Goal: Communication & Community: Answer question/provide support

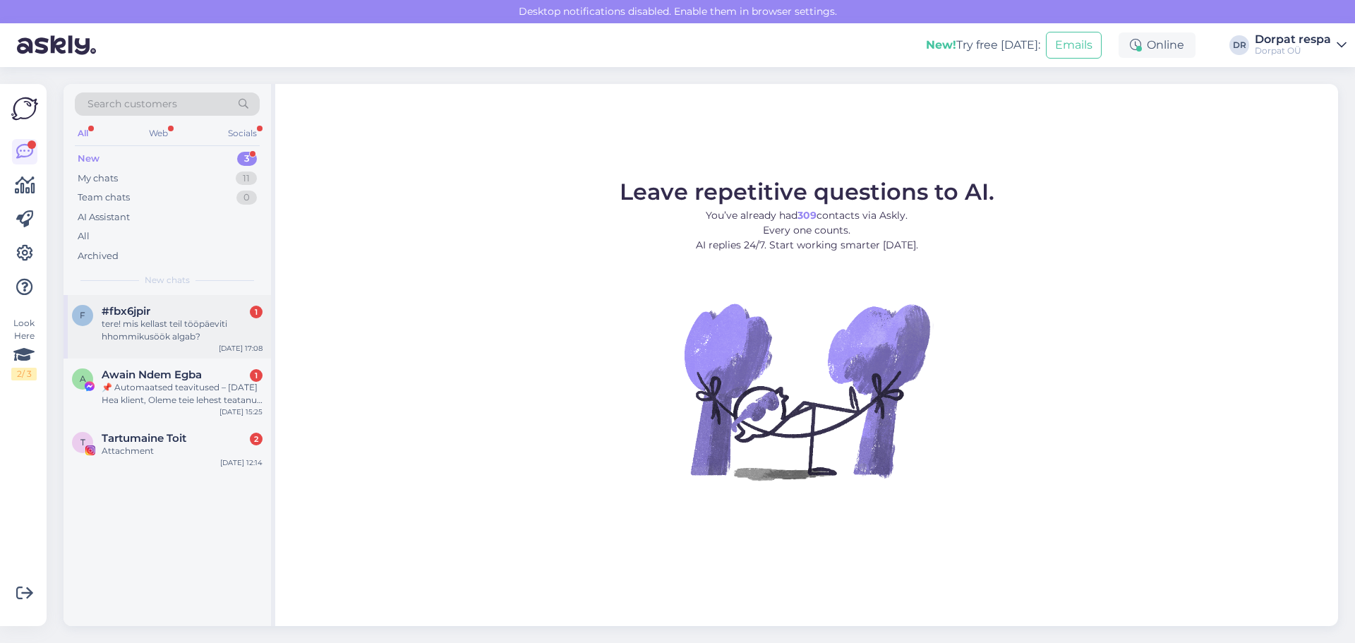
click at [196, 316] on div "#fbx6jpir 1" at bounding box center [182, 311] width 161 height 13
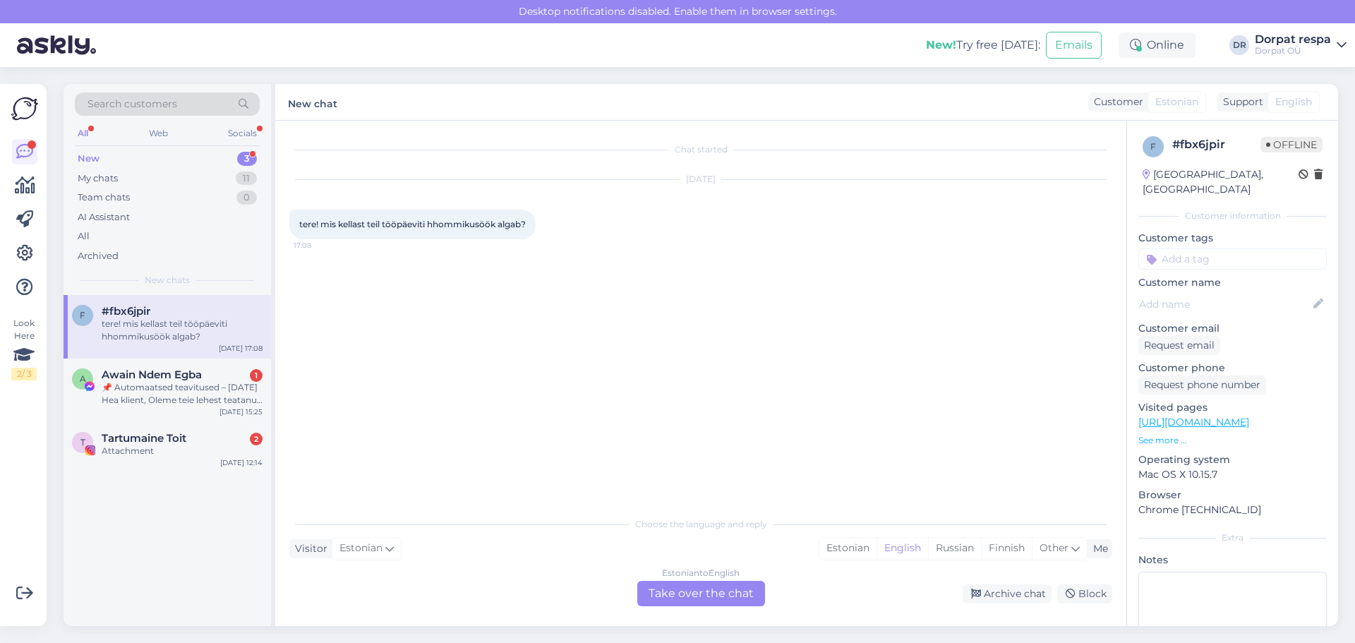
click at [616, 590] on div "Estonian to English Take over the chat" at bounding box center [701, 593] width 128 height 25
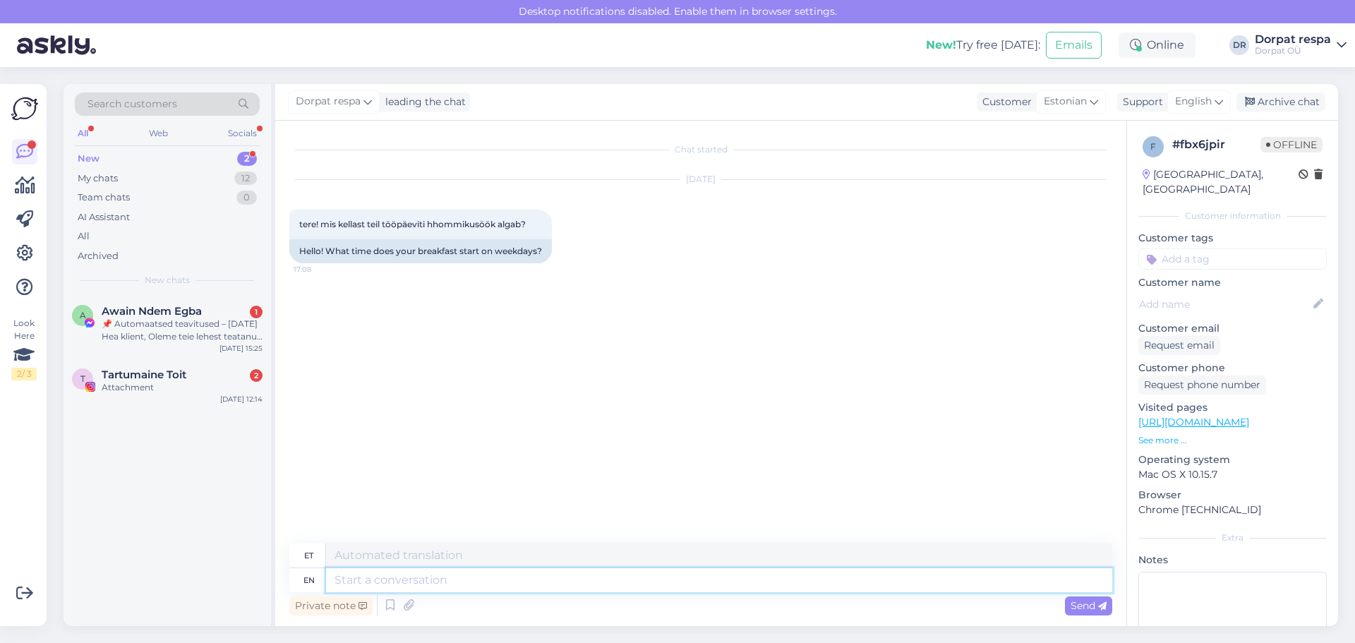
click at [491, 580] on textarea at bounding box center [719, 580] width 786 height 24
type textarea "T"
type textarea "Hello!"
type textarea "Tere!"
type textarea "Hello! Breakfast"
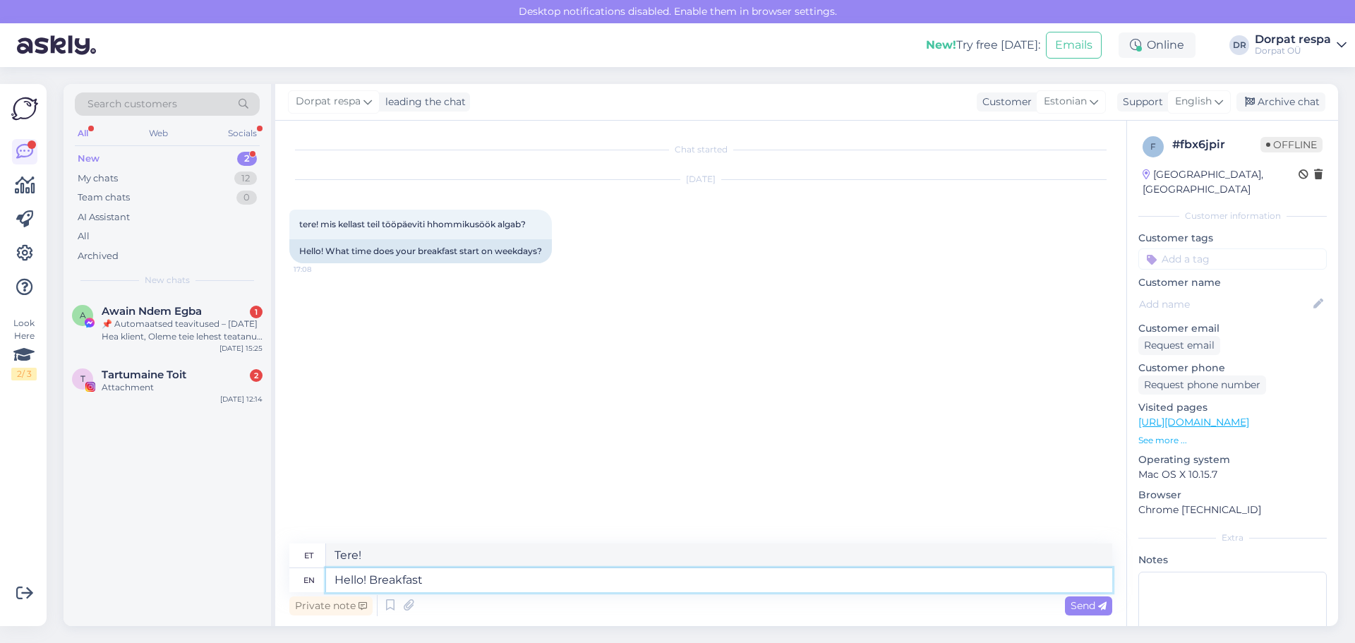
type textarea "Tere! Hommikusöök"
type textarea "Hello! Breakfast starts fro"
type textarea "Tere! Hommikusöök algab"
type textarea "Hello! Breakfast starts from"
type textarea "Tere! Hommikusöök algab [PERSON_NAME]"
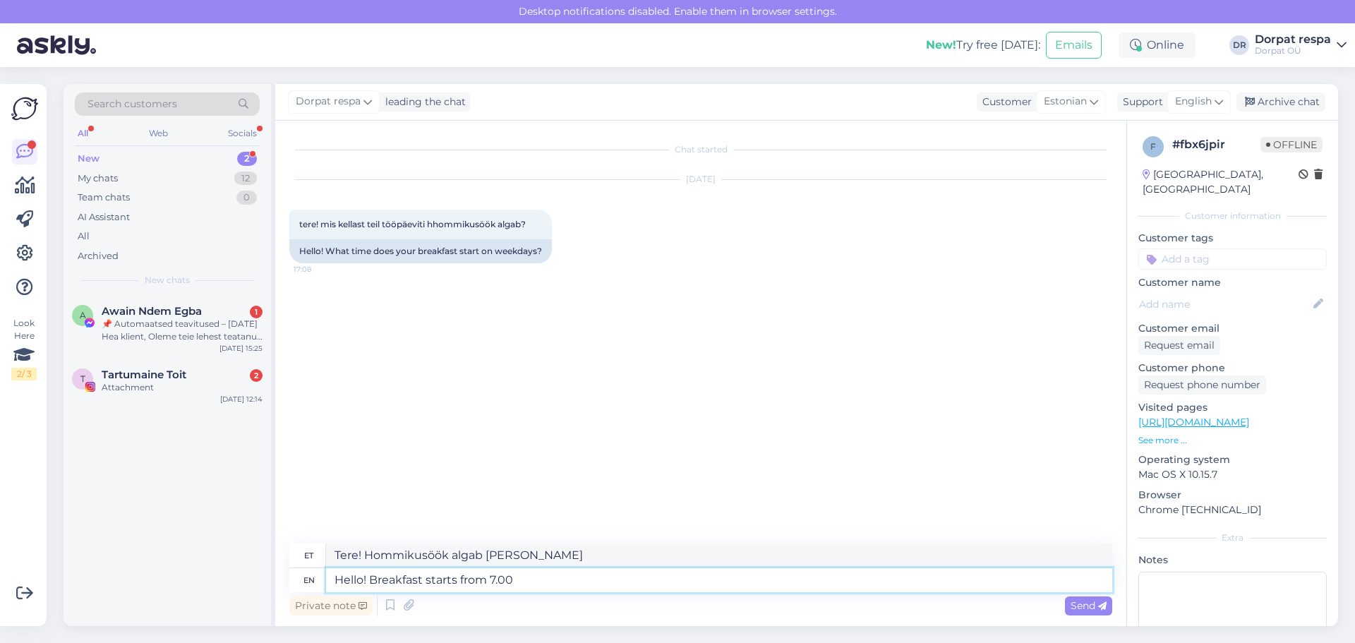
type textarea "Hello! Breakfast starts from 7.00"
type textarea "Tere! Hommikusöök algab kella 7.00 st"
type textarea "Hello! Breakfast starts from 7.00 in t"
type textarea "Tere! Hommikusöök algab kella 7.00 st."
type textarea "Hello! Breakfast starts from 7.00 i"
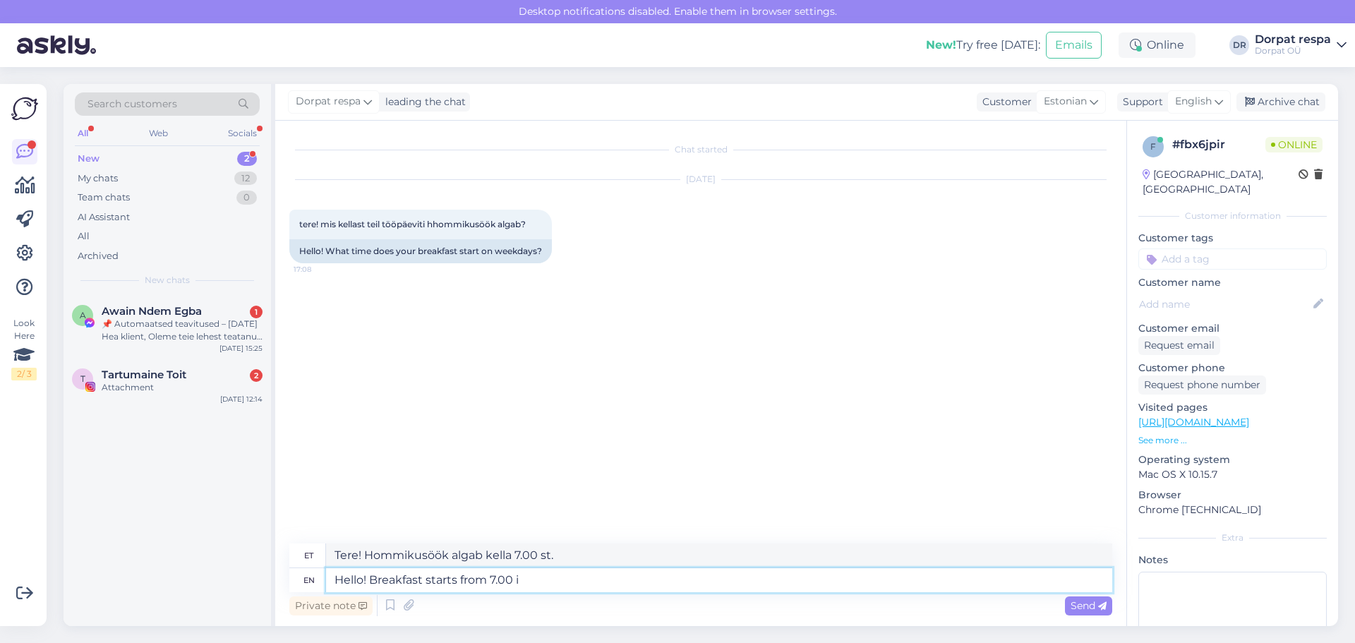
type textarea "Tere! Hommikusöök algab kella 7.00 -st"
type textarea "Hello! Breakfast starts from 7.00"
type textarea "Tere! Hommikusöök algab kella 7.00 st"
type textarea "Hello! Breakfast starts from 7.00 onweekdays."
type textarea "Tere! Hommikusöök algab tööpäeviti 7.00 ."
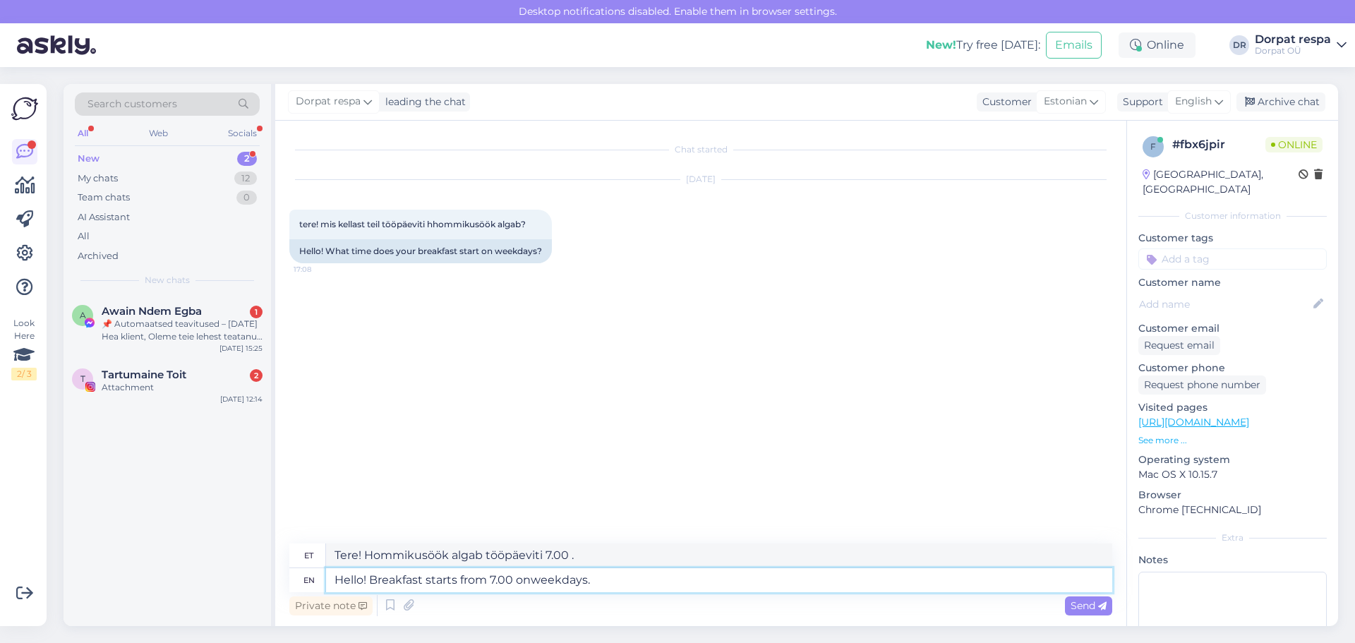
click at [532, 580] on textarea "Hello! Breakfast starts from 7.00 onweekdays." at bounding box center [719, 580] width 786 height 24
type textarea "Hello! Breakfast starts from 7.00 on weekdays."
type textarea "Tere! Hommikusöök algab tööpäeviti [PERSON_NAME] 7.00 ."
type textarea "Hello! Breakfast starts from 7.00 on weekdays."
click at [616, 603] on span "Send" at bounding box center [1089, 605] width 36 height 13
